Goal: Information Seeking & Learning: Learn about a topic

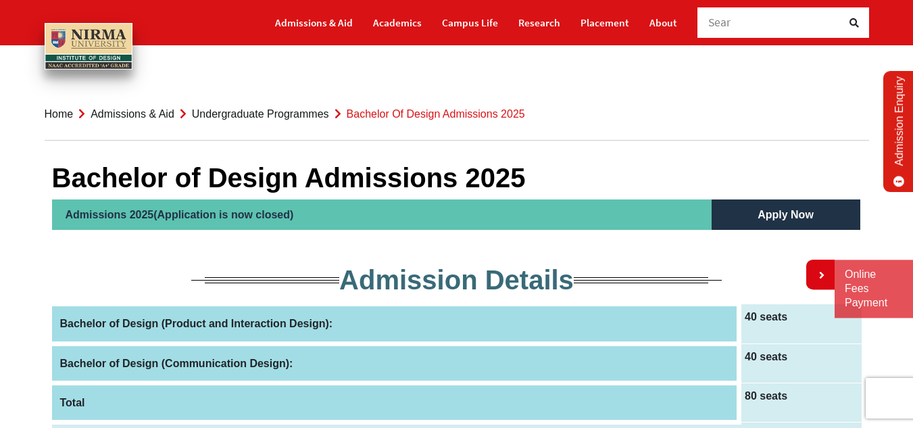
click at [309, 322] on th "Bachelor of Design (Product and Interaction Design):" at bounding box center [396, 323] width 688 height 39
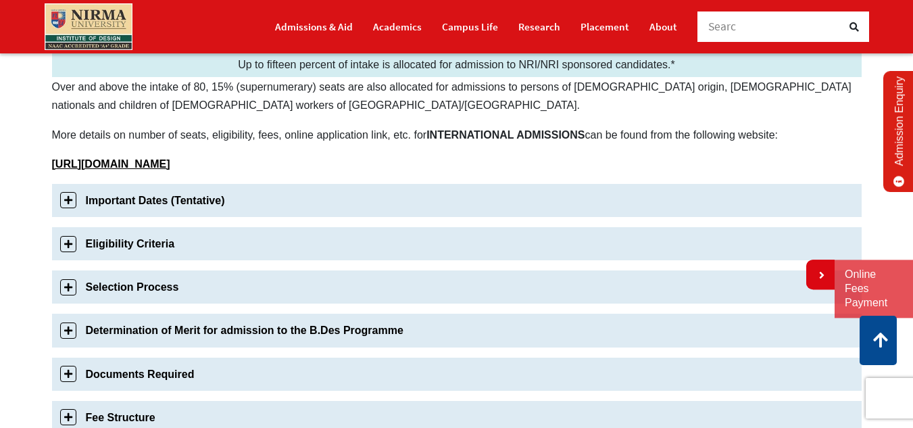
scroll to position [374, 0]
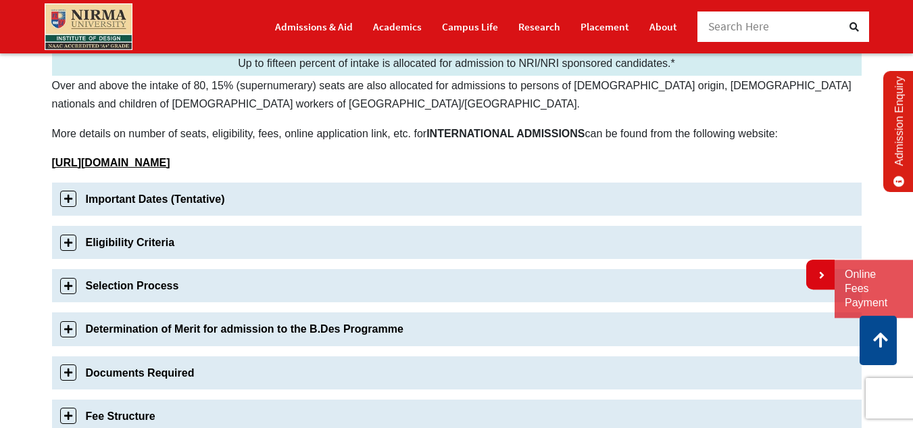
click at [270, 254] on link "Eligibility Criteria" at bounding box center [457, 242] width 810 height 33
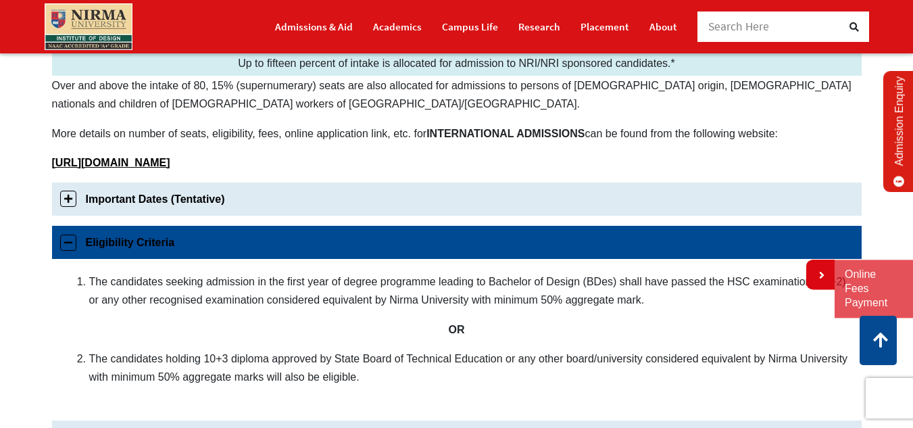
click at [270, 254] on link "Eligibility Criteria" at bounding box center [457, 242] width 810 height 33
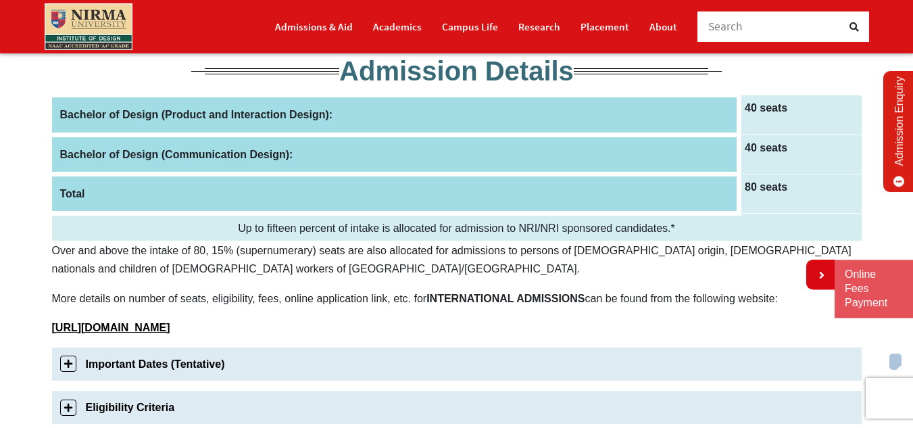
scroll to position [244, 0]
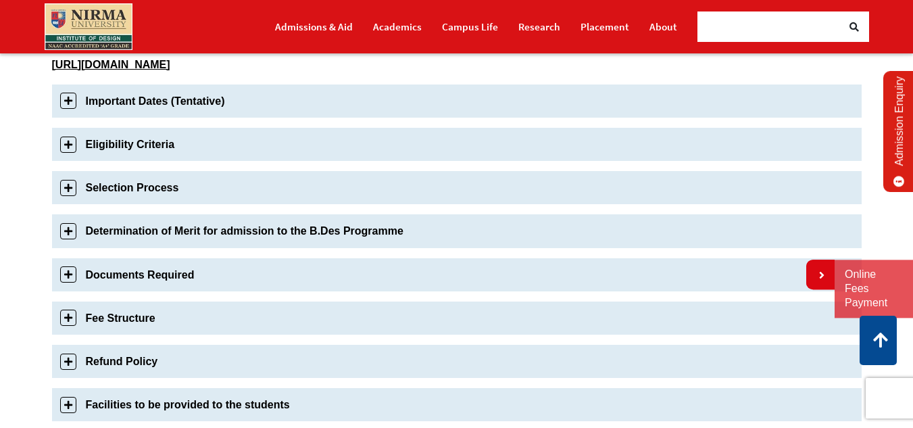
scroll to position [473, 0]
click at [370, 320] on link "Fee Structure" at bounding box center [457, 317] width 810 height 33
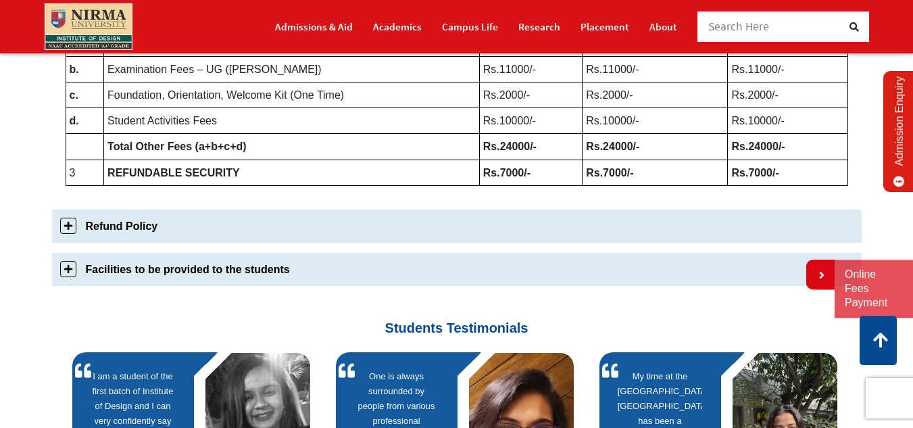
scroll to position [876, 0]
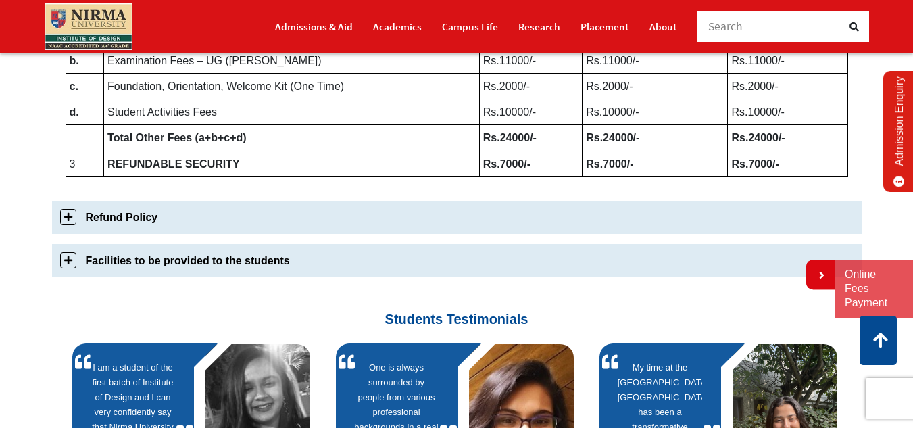
click at [316, 265] on link "Facilities to be provided to the students" at bounding box center [457, 260] width 810 height 33
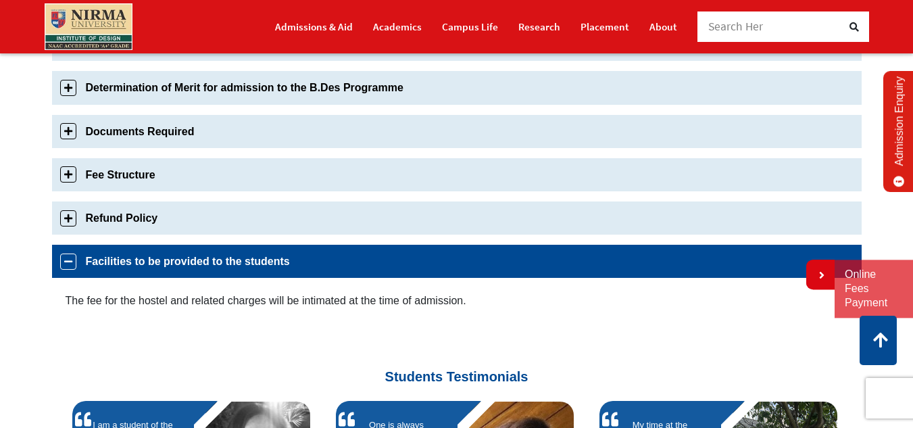
scroll to position [614, 0]
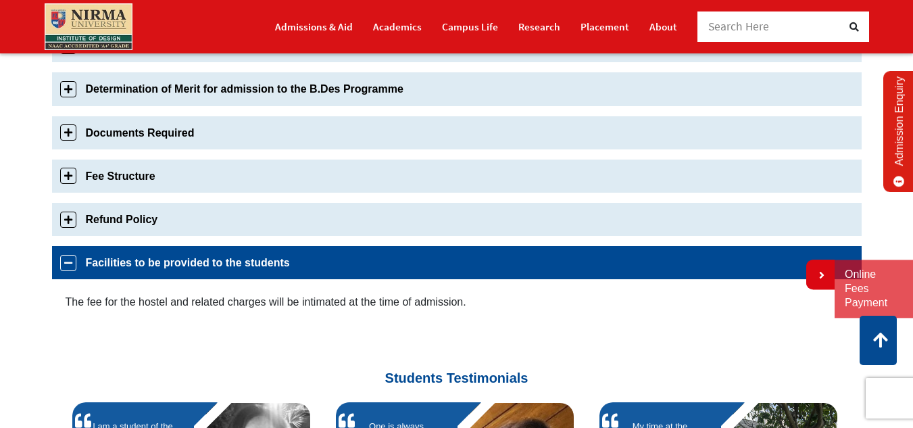
click at [316, 130] on link "Documents Required" at bounding box center [457, 132] width 810 height 33
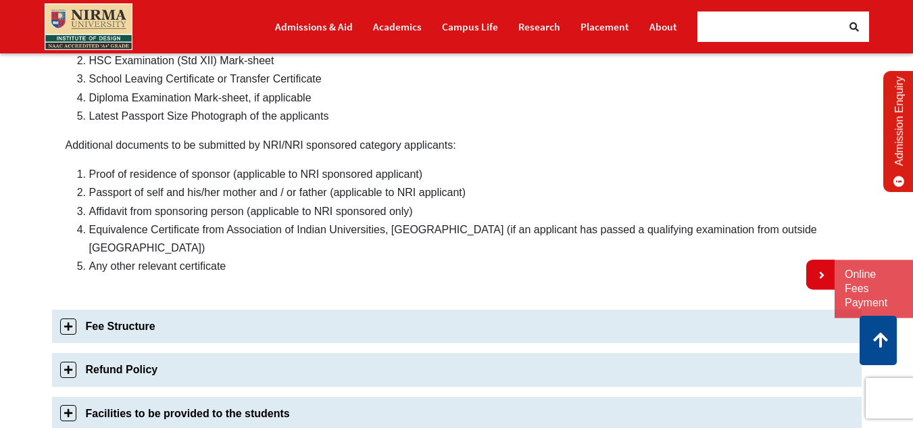
scroll to position [773, 0]
click at [225, 312] on link "Fee Structure" at bounding box center [457, 325] width 810 height 33
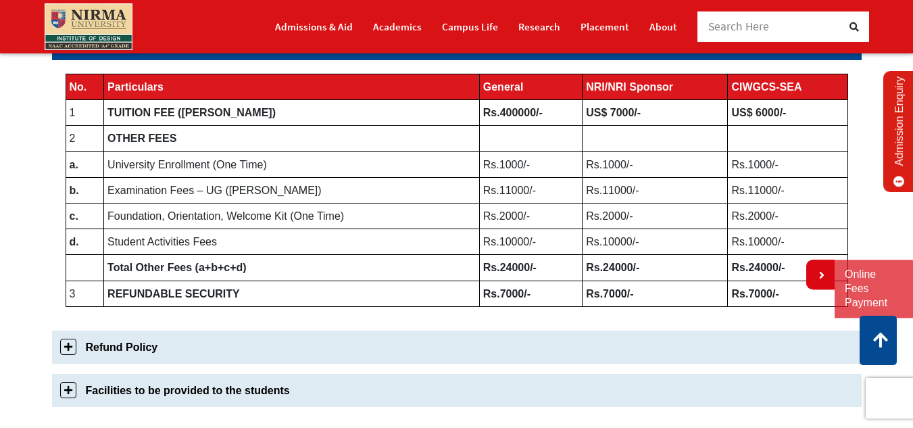
click at [225, 312] on div "Important Dates (Tentative) Sr No Details Dates for Candidates 1. Commencement …" at bounding box center [457, 113] width 810 height 607
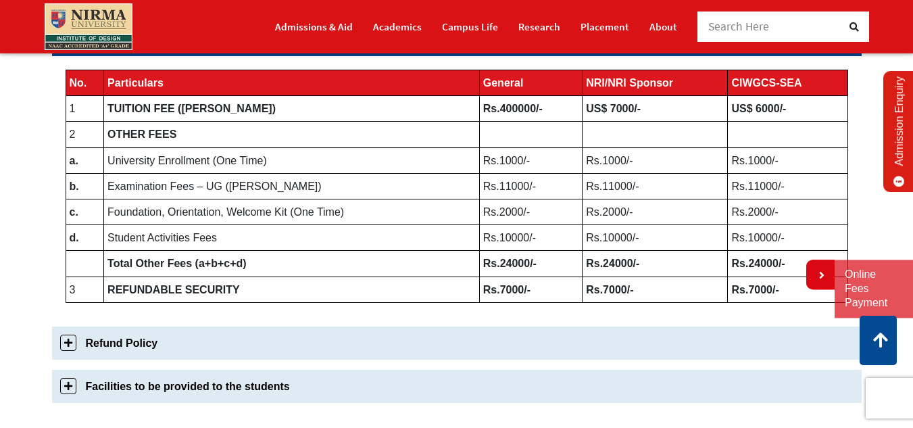
scroll to position [752, 0]
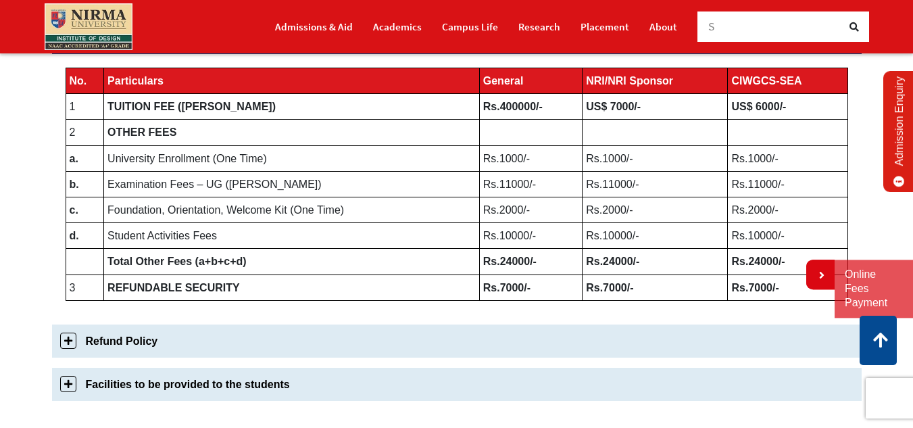
click at [213, 385] on link "Facilities to be provided to the students" at bounding box center [457, 384] width 810 height 33
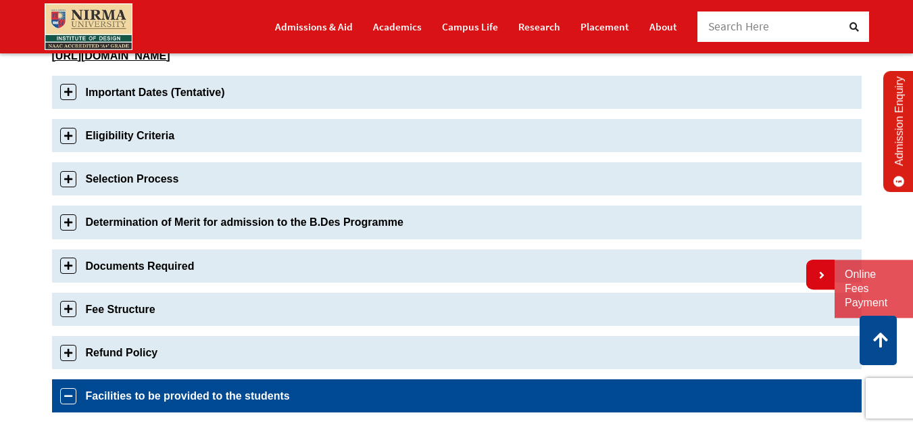
scroll to position [475, 0]
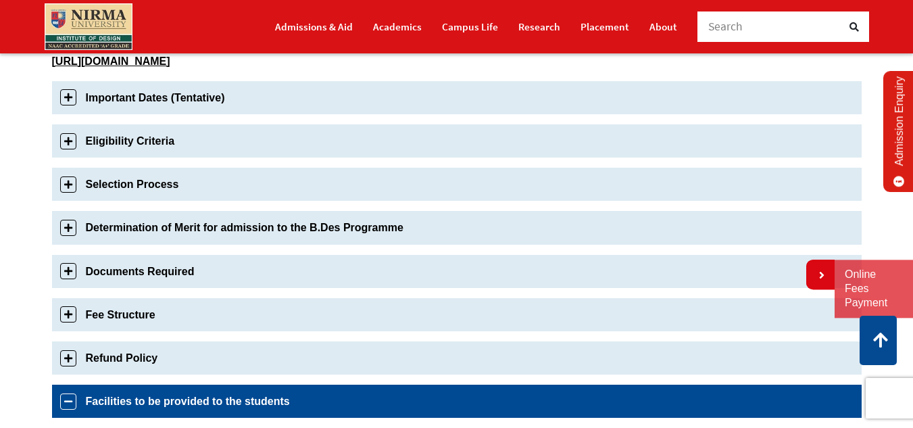
click at [245, 101] on link "Important Dates (Tentative)" at bounding box center [457, 97] width 810 height 33
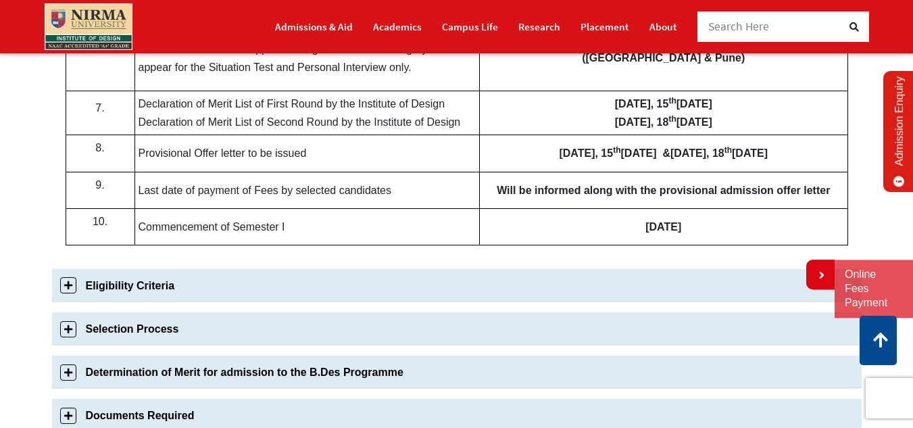
scroll to position [816, 0]
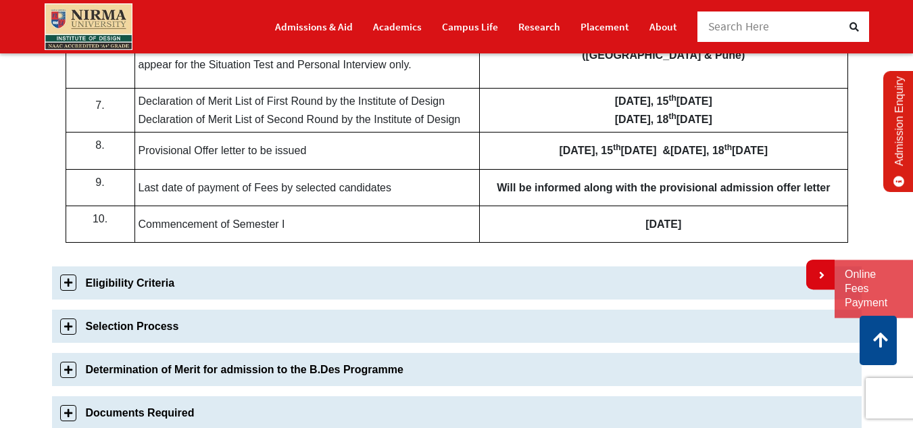
click at [206, 283] on link "Eligibility Criteria" at bounding box center [457, 282] width 810 height 33
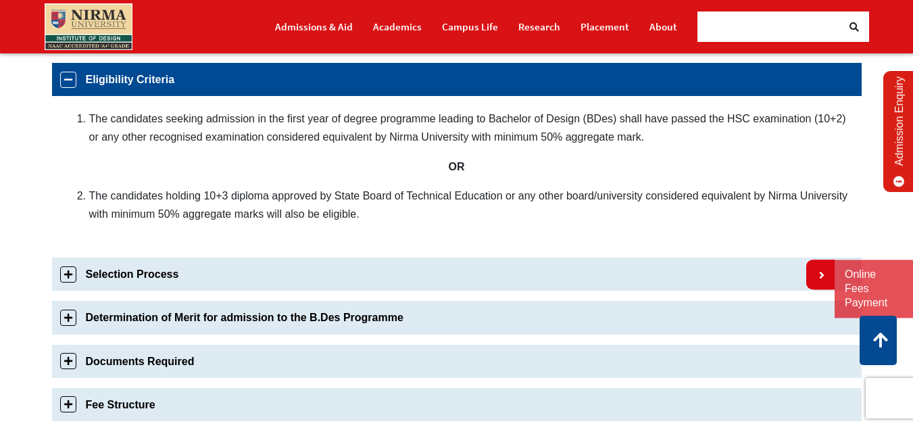
scroll to position [519, 0]
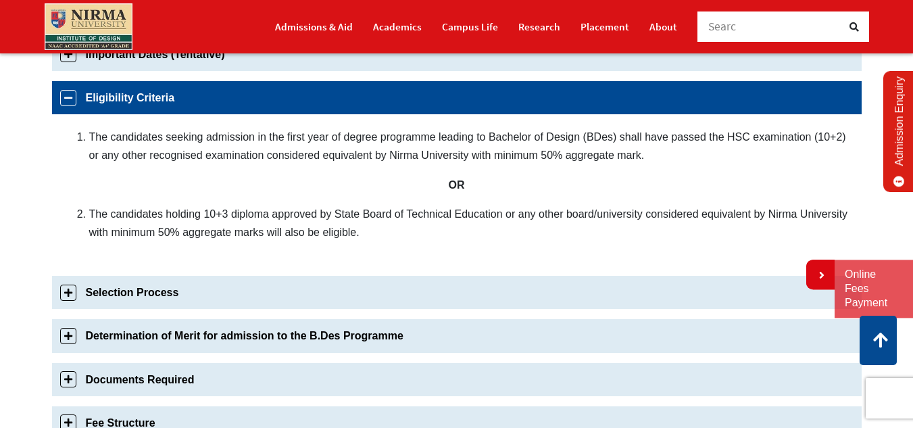
click at [218, 295] on link "Selection Process" at bounding box center [457, 292] width 810 height 33
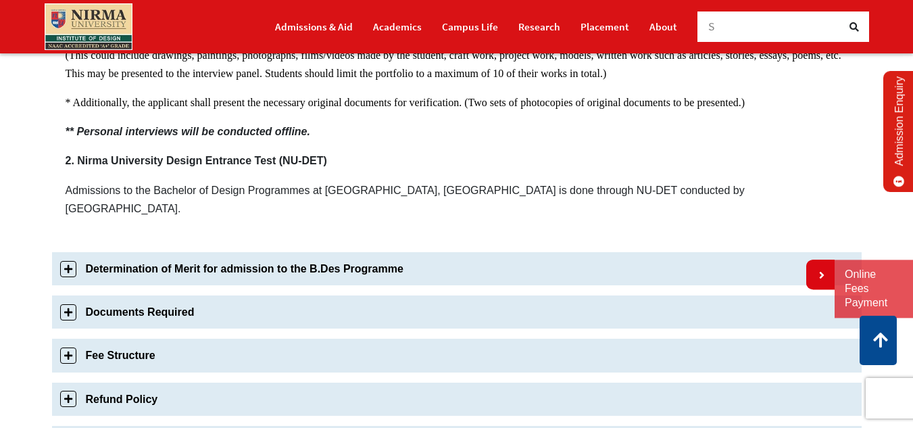
scroll to position [984, 0]
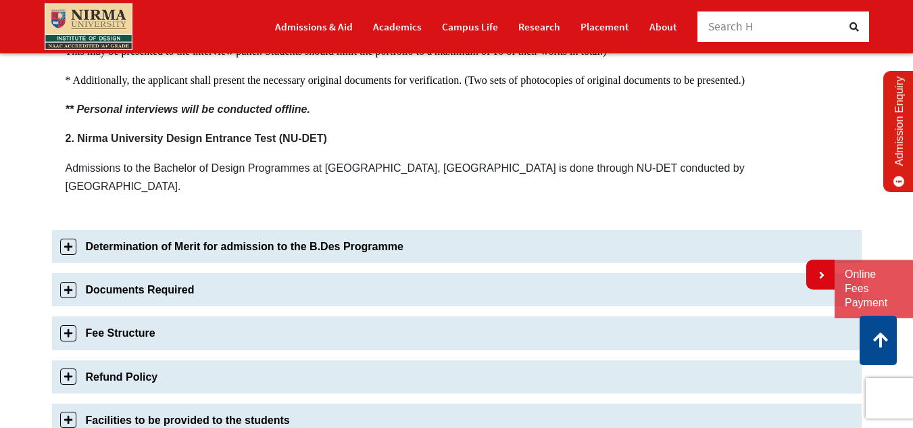
click at [226, 230] on link "Determination of Merit for admission to the B.Des Programme" at bounding box center [457, 246] width 810 height 33
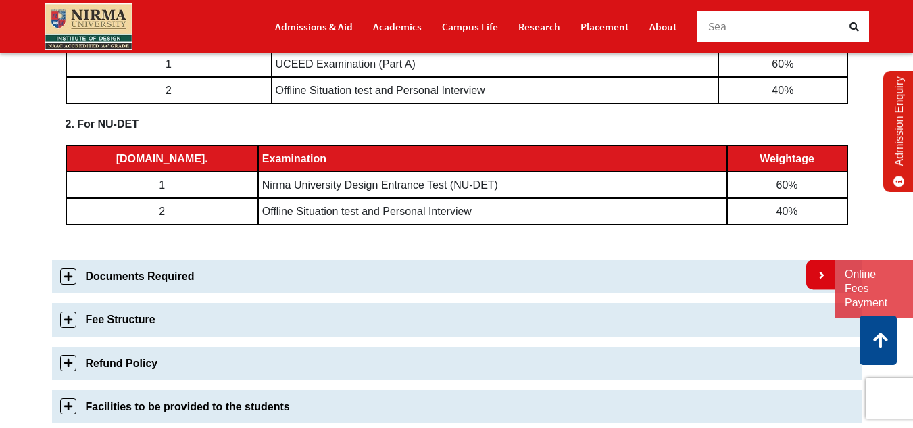
scroll to position [741, 0]
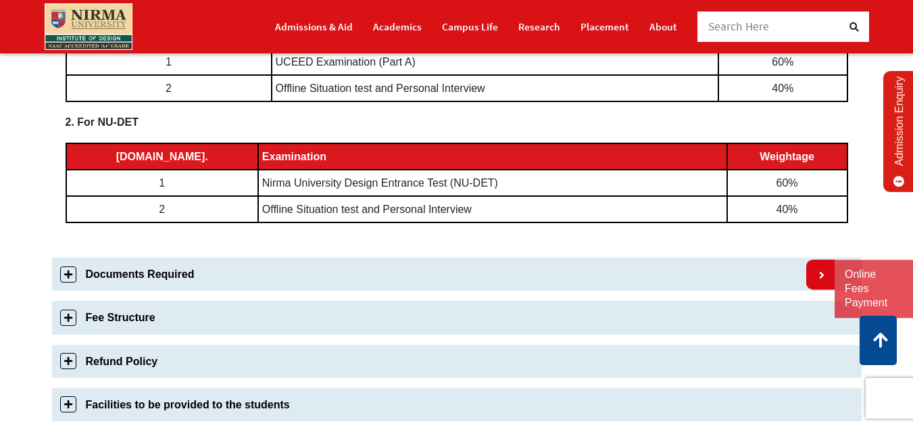
click at [219, 273] on link "Documents Required" at bounding box center [457, 274] width 810 height 33
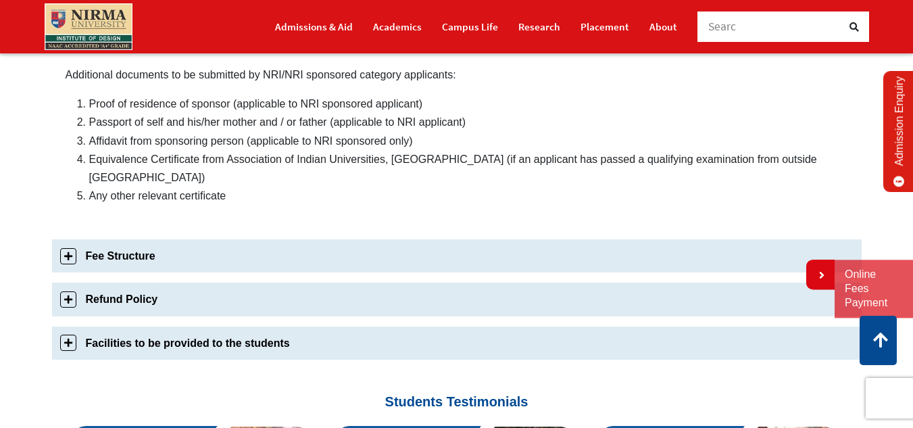
scroll to position [844, 0]
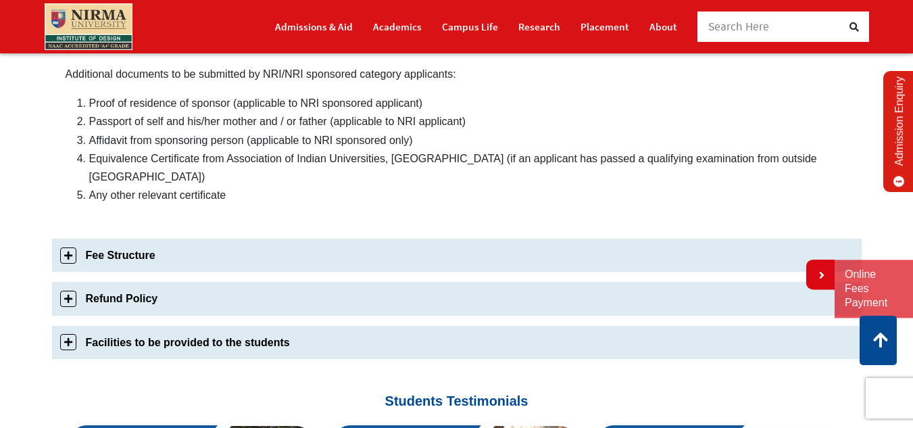
click at [209, 334] on link "Facilities to be provided to the students" at bounding box center [457, 342] width 810 height 33
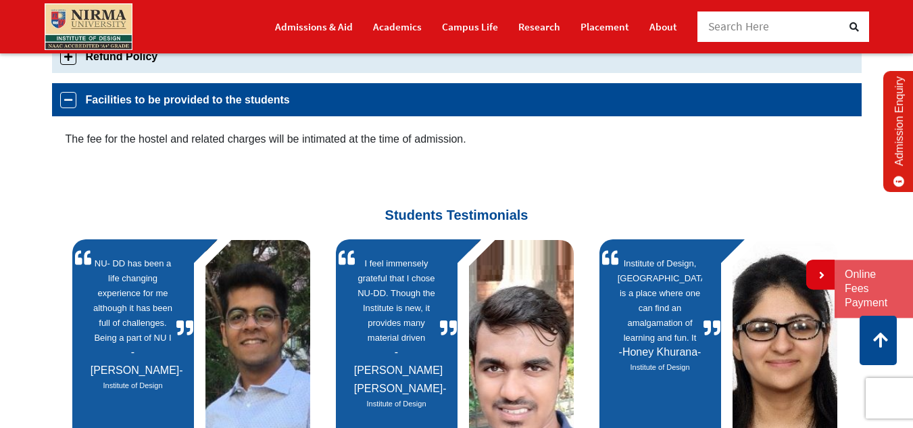
scroll to position [779, 0]
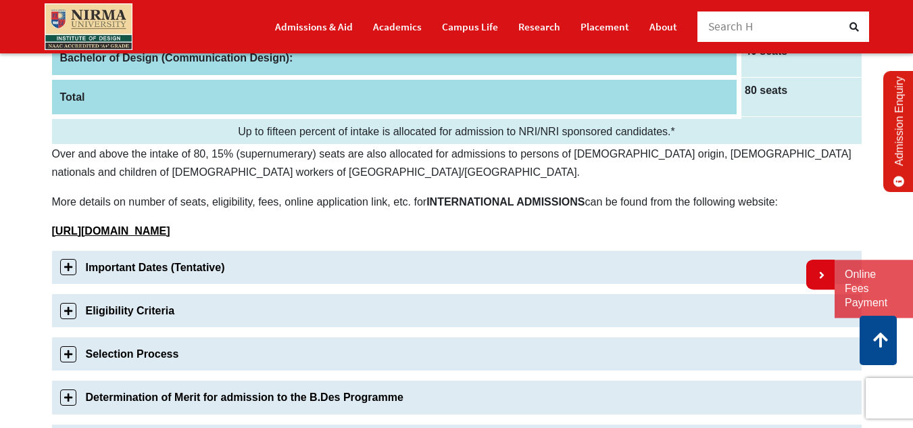
scroll to position [324, 0]
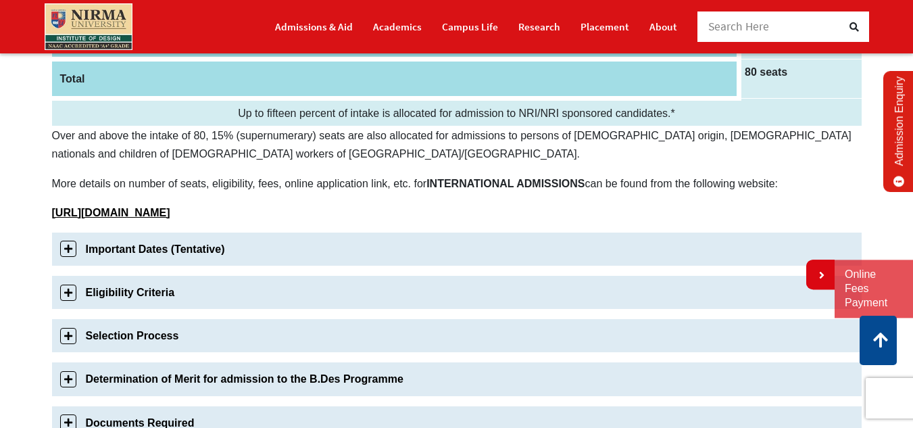
click at [313, 295] on link "Eligibility Criteria" at bounding box center [457, 292] width 810 height 33
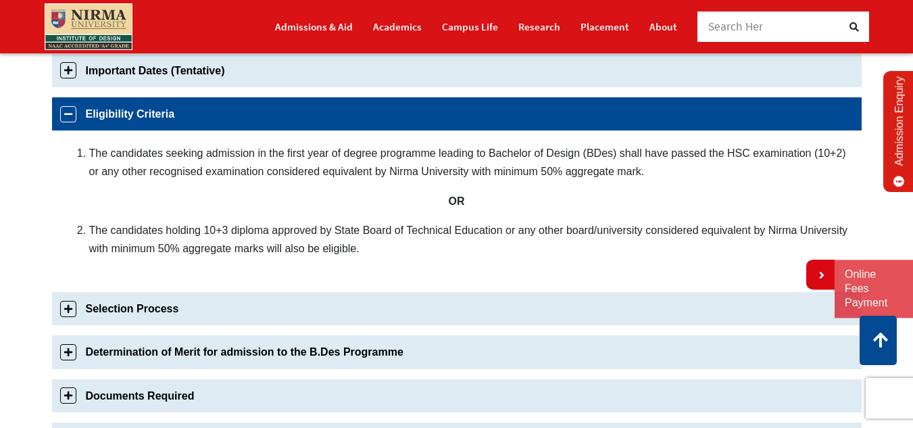
scroll to position [519, 0]
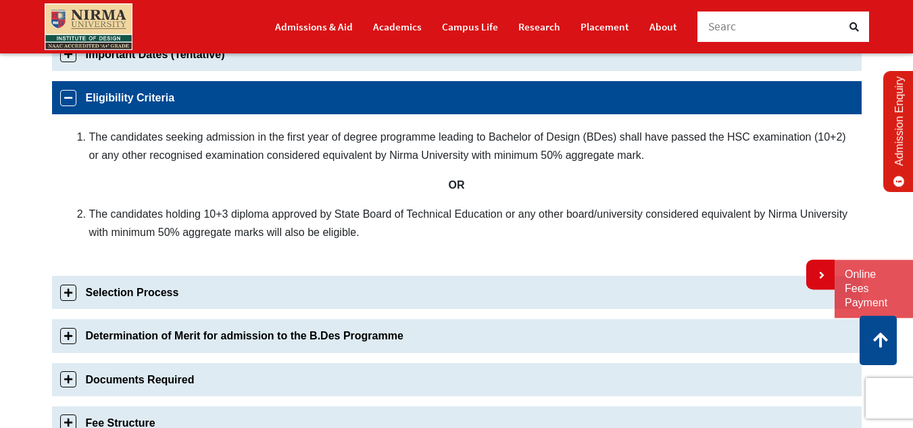
click at [332, 308] on link "Selection Process" at bounding box center [457, 292] width 810 height 33
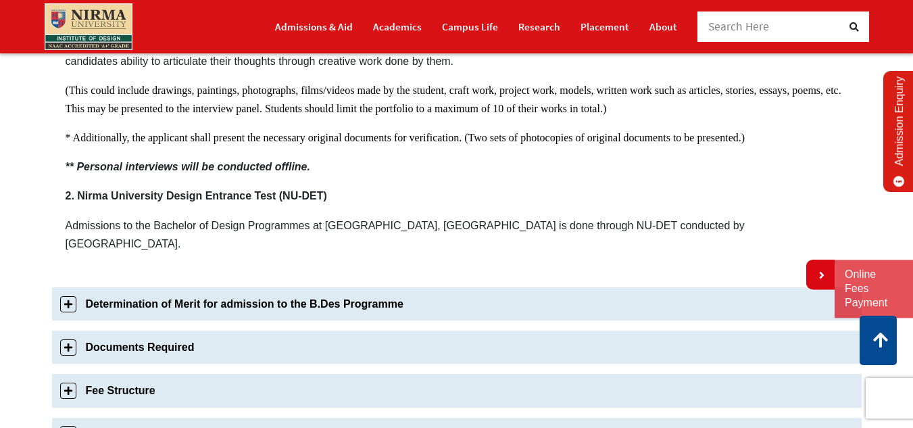
scroll to position [930, 0]
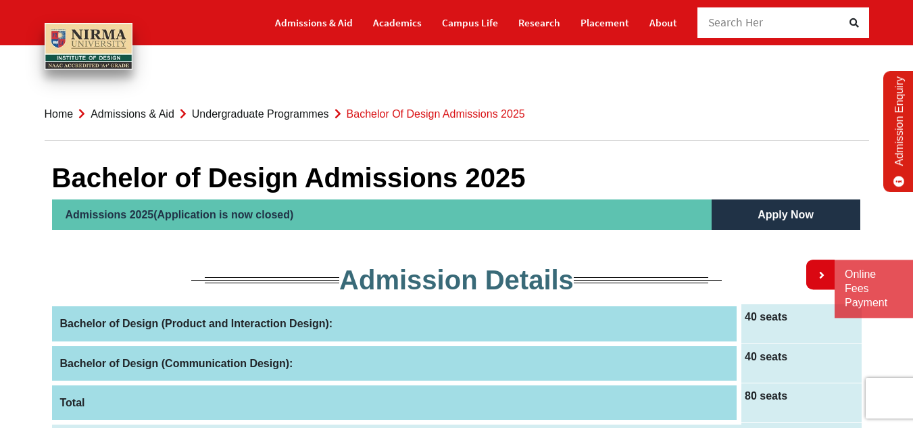
click at [153, 114] on link "Admissions & Aid" at bounding box center [133, 113] width 84 height 11
